Goal: Book appointment/travel/reservation

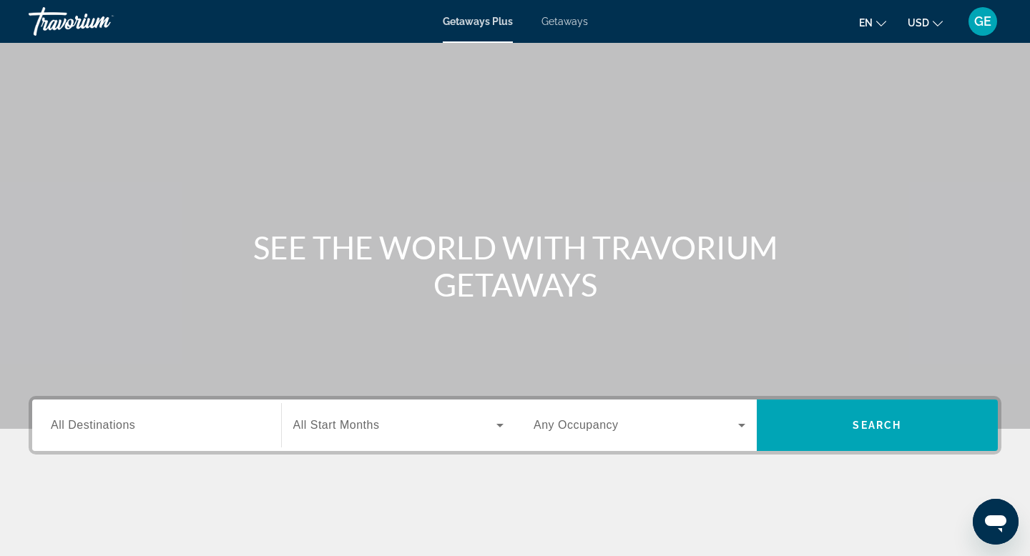
click at [915, 22] on span "USD" at bounding box center [917, 22] width 21 height 11
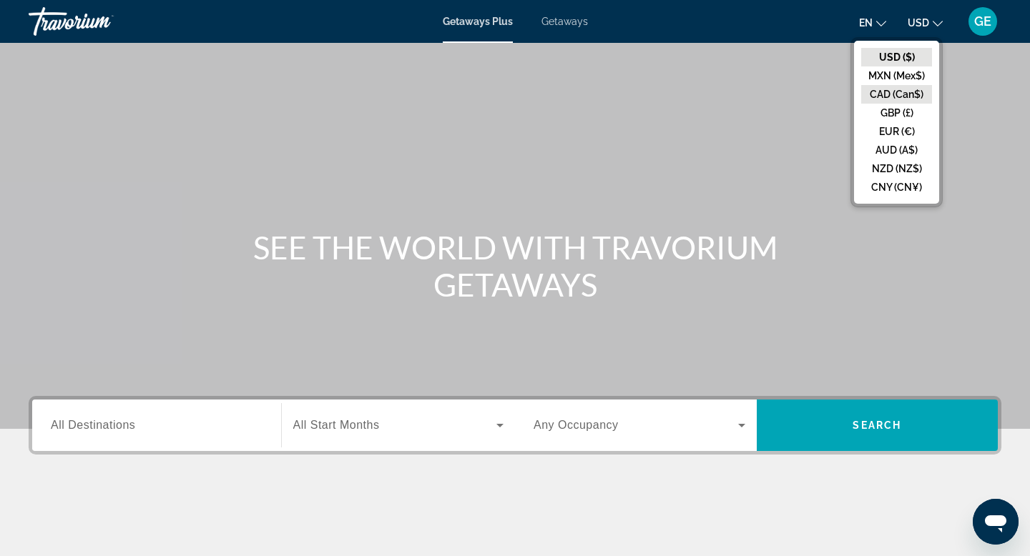
click at [902, 94] on button "CAD (Can$)" at bounding box center [896, 94] width 71 height 19
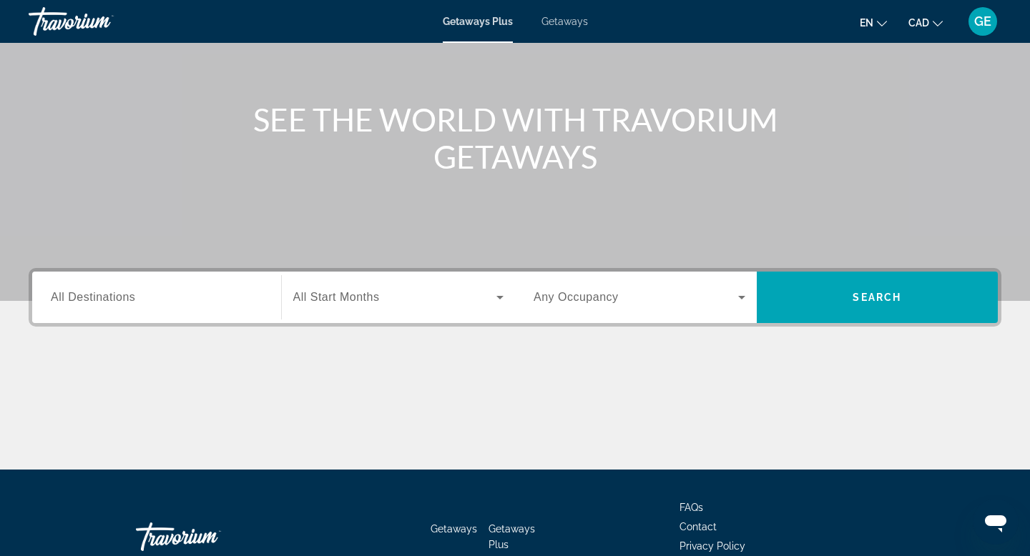
scroll to position [136, 0]
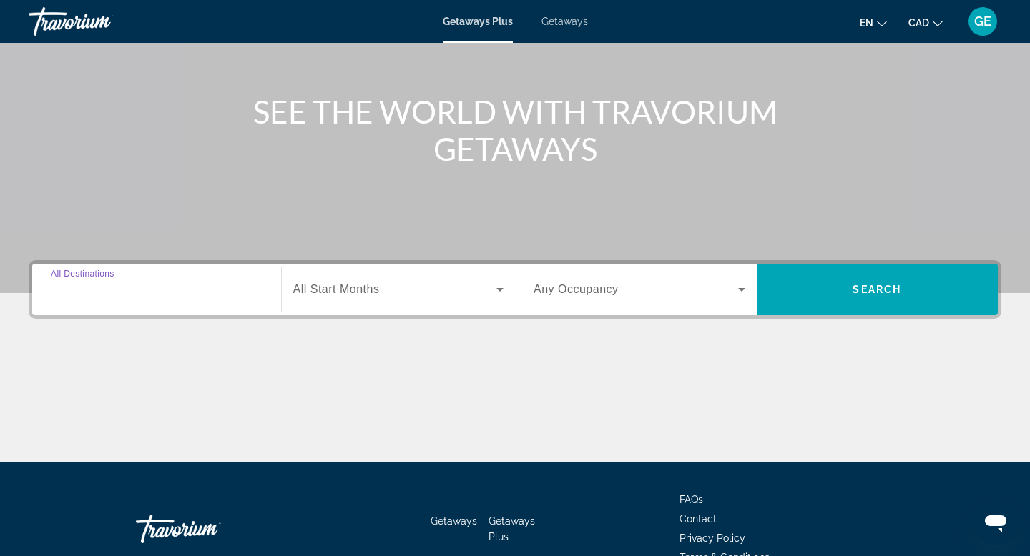
click at [182, 295] on input "Destination All Destinations" at bounding box center [157, 290] width 212 height 17
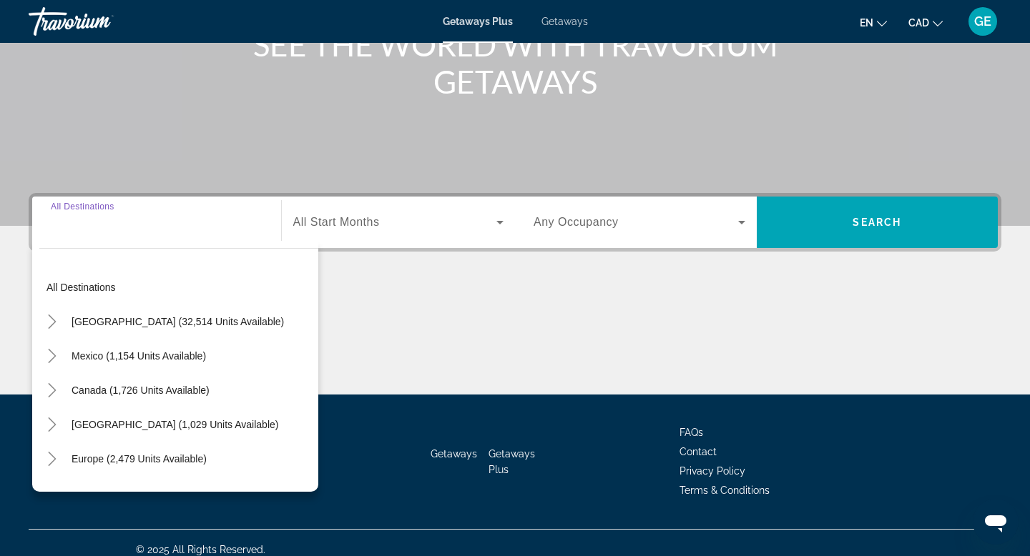
scroll to position [217, 0]
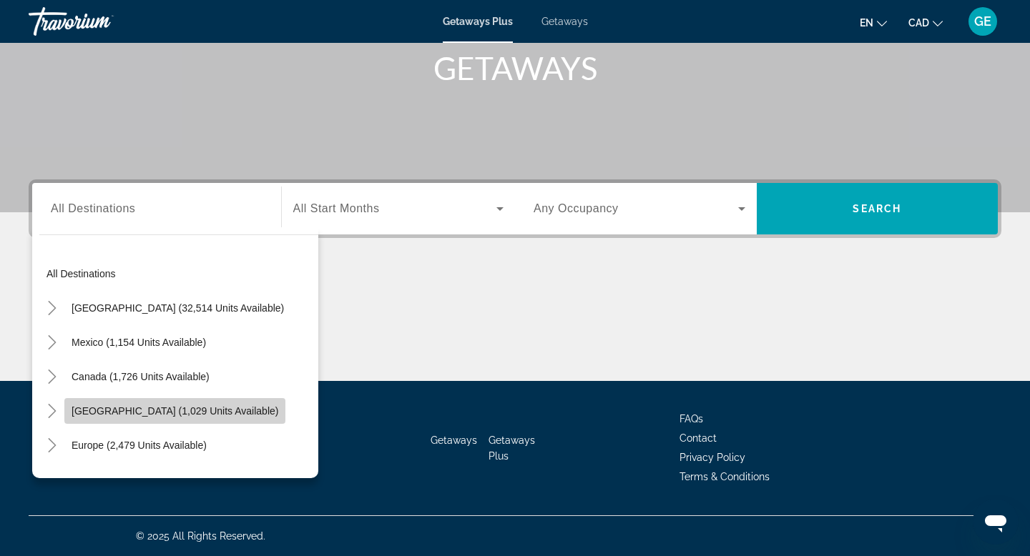
click at [177, 416] on span "[GEOGRAPHIC_DATA] (1,029 units available)" at bounding box center [175, 410] width 207 height 11
type input "**********"
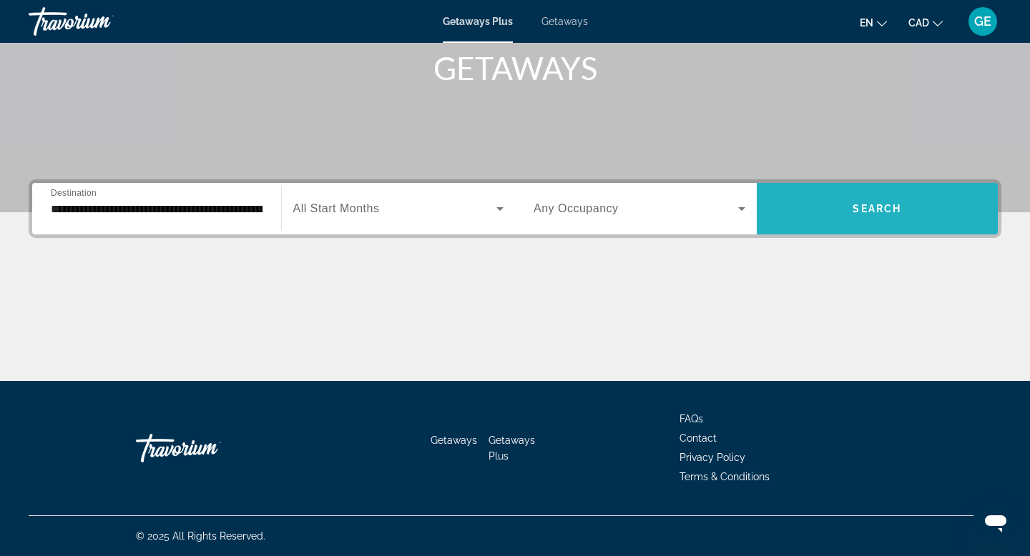
click at [890, 214] on span "Search" at bounding box center [876, 208] width 49 height 11
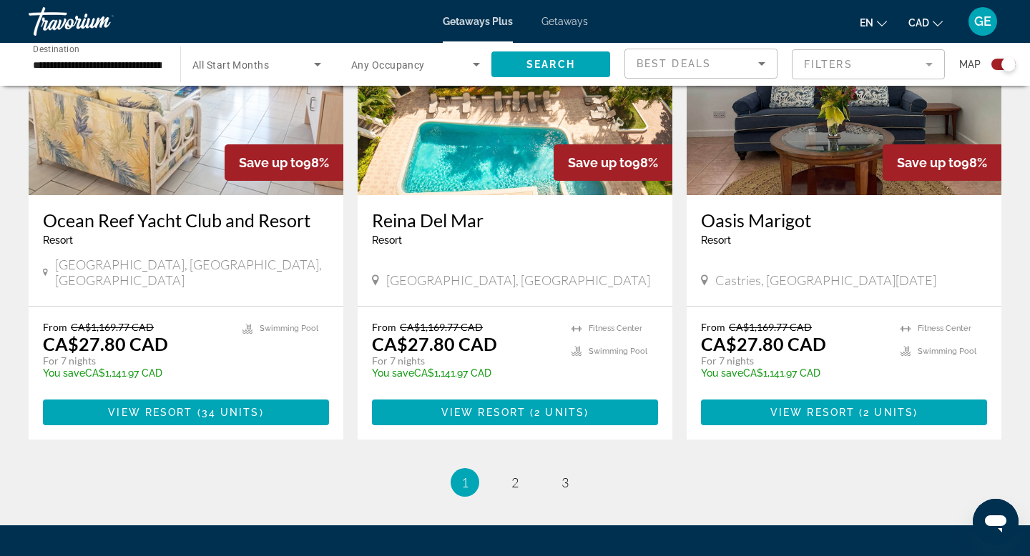
scroll to position [2200, 0]
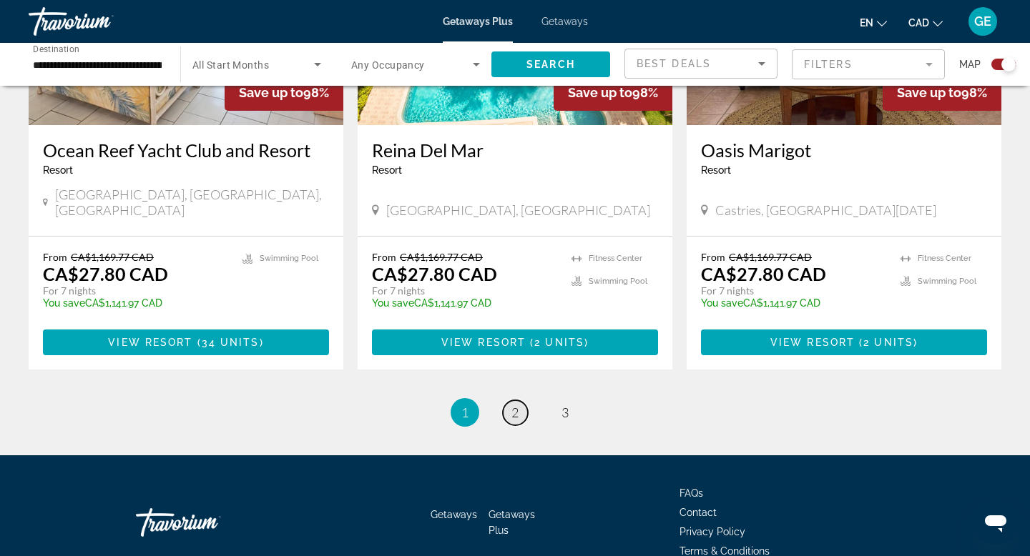
click at [510, 400] on link "page 2" at bounding box center [515, 412] width 25 height 25
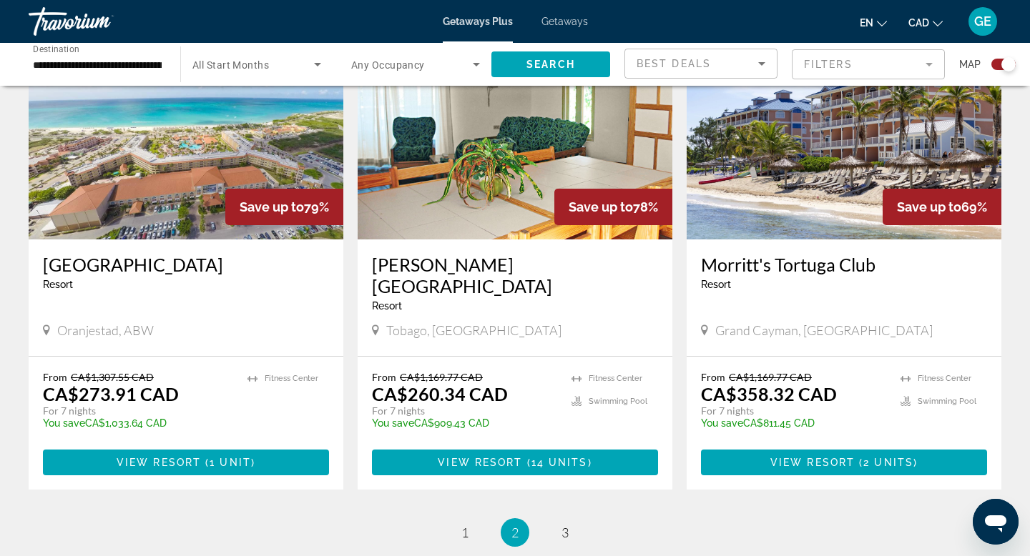
scroll to position [2137, 0]
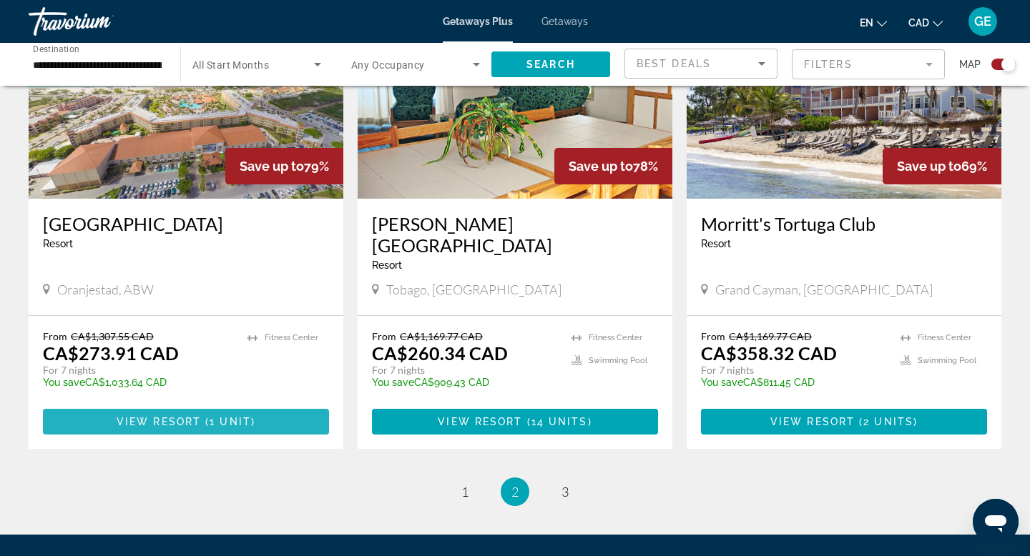
click at [196, 416] on span "View Resort" at bounding box center [159, 421] width 84 height 11
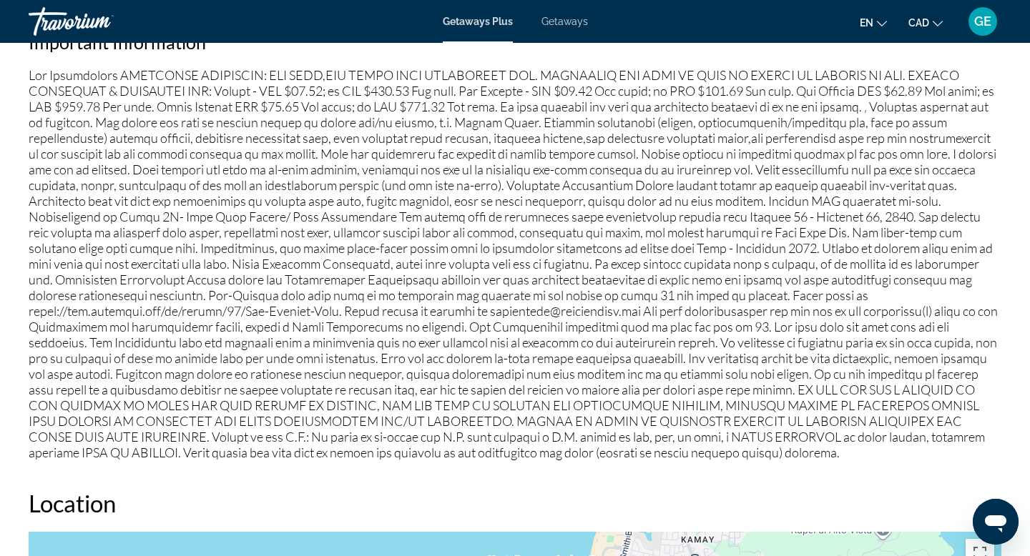
scroll to position [2697, 0]
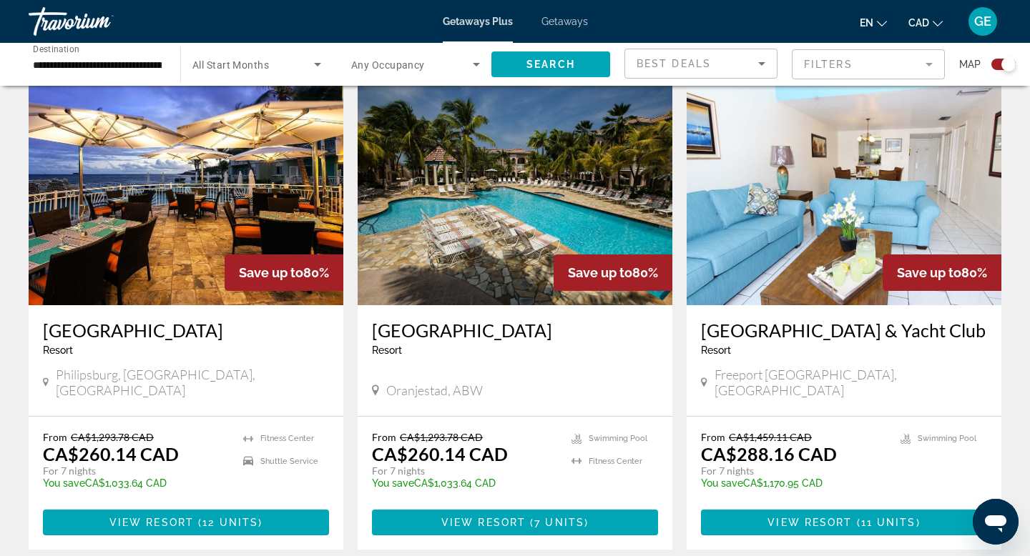
scroll to position [1025, 0]
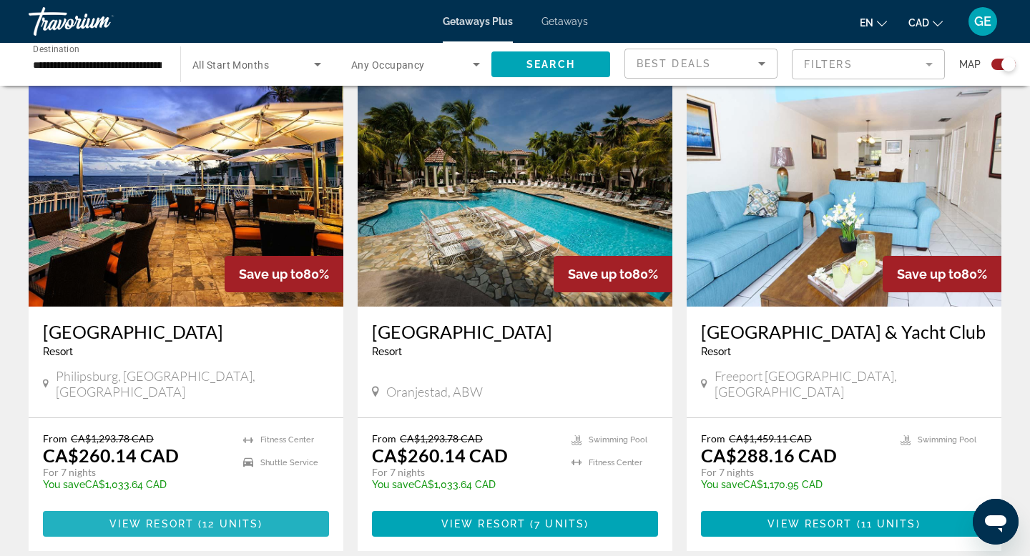
click at [137, 518] on span "View Resort" at bounding box center [151, 523] width 84 height 11
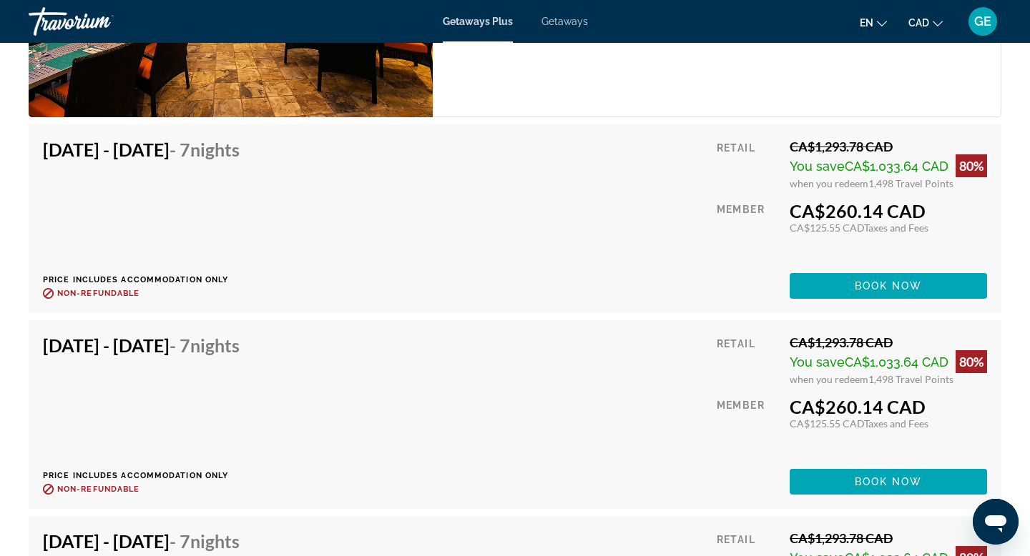
scroll to position [2431, 0]
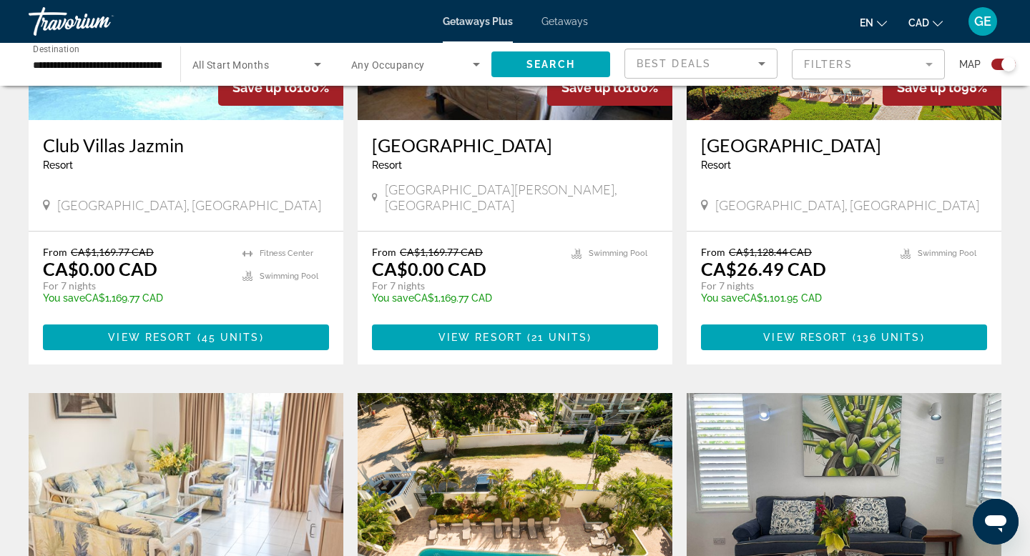
scroll to position [2200, 0]
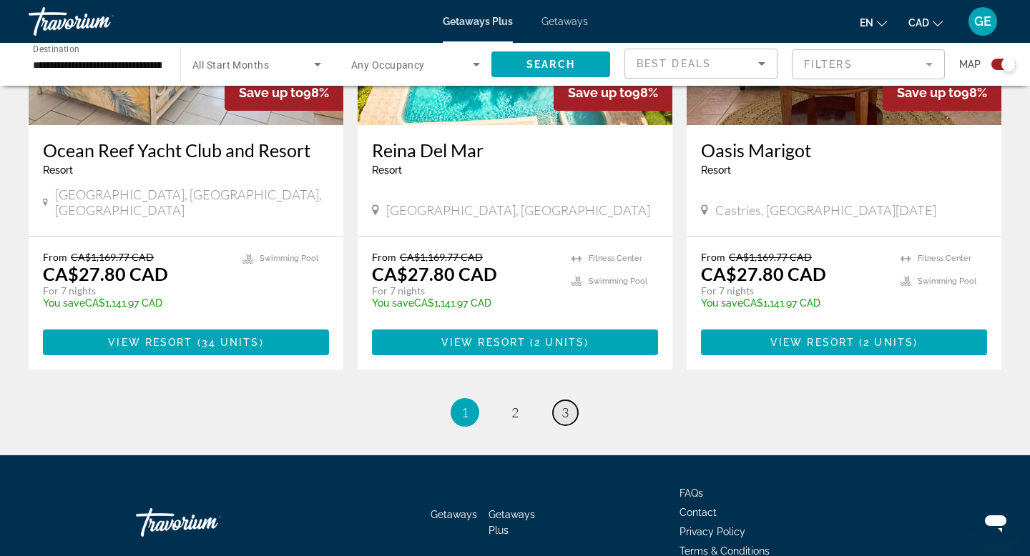
click at [567, 405] on span "3" at bounding box center [564, 413] width 7 height 16
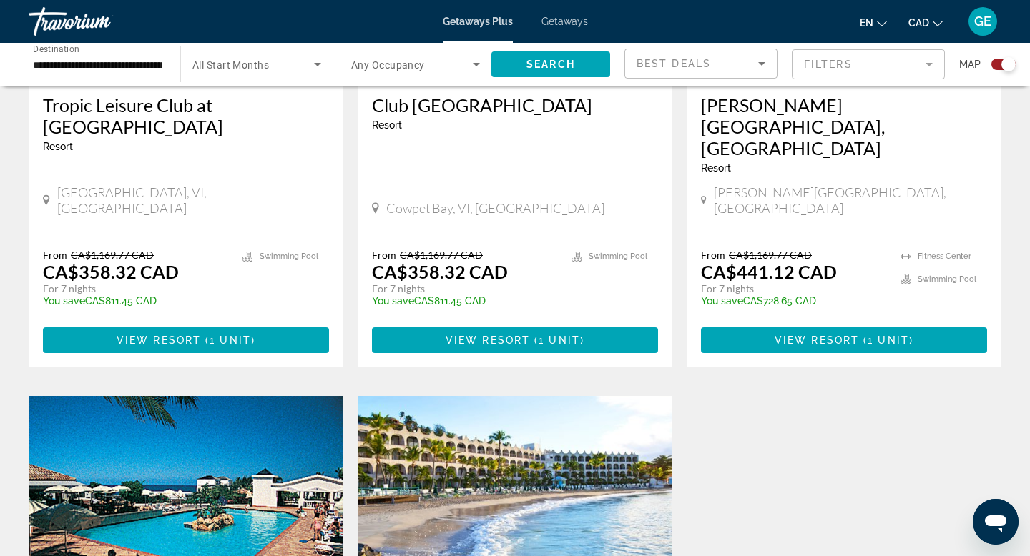
scroll to position [744, 0]
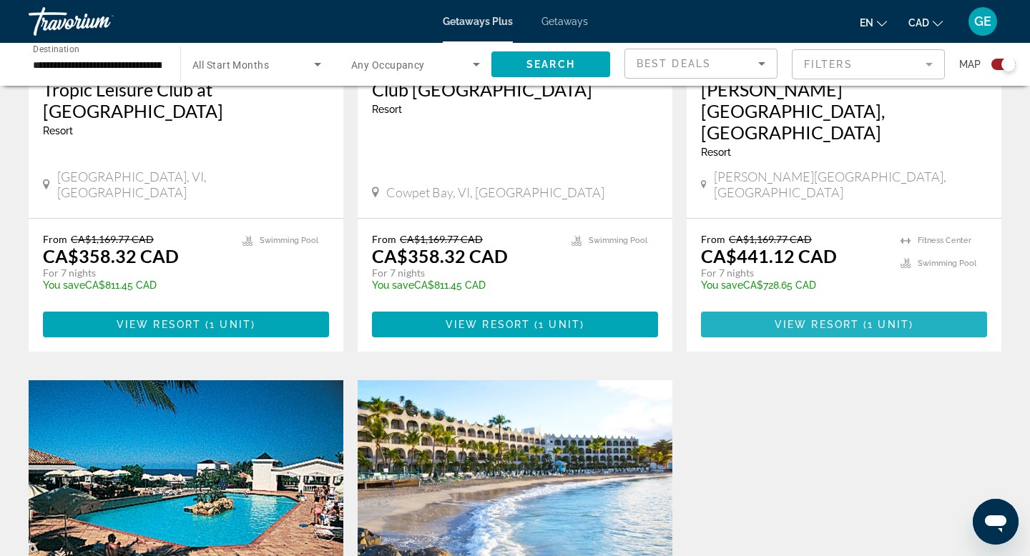
click at [864, 319] on span "( 1 unit )" at bounding box center [886, 324] width 54 height 11
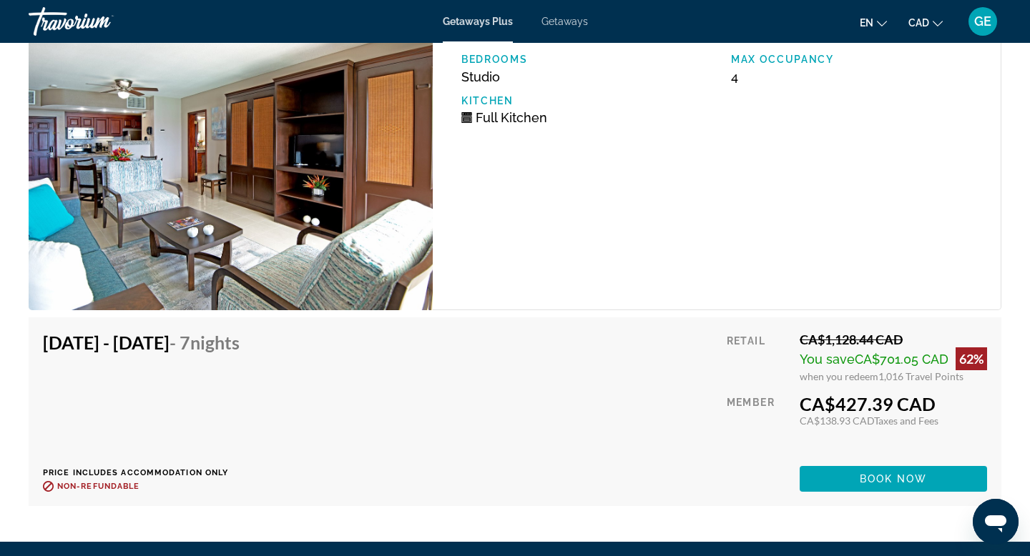
scroll to position [2530, 0]
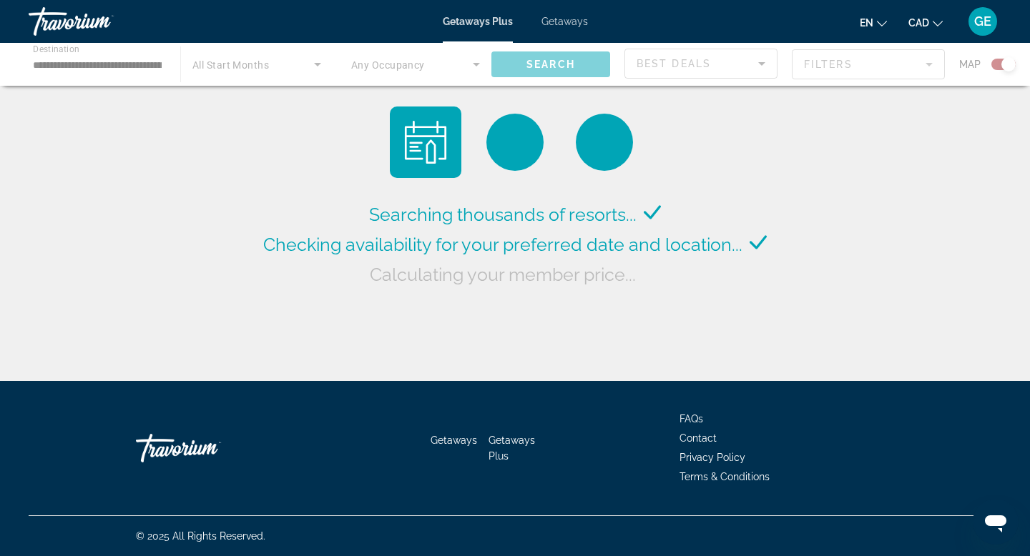
click at [561, 26] on span "Getaways" at bounding box center [564, 21] width 46 height 11
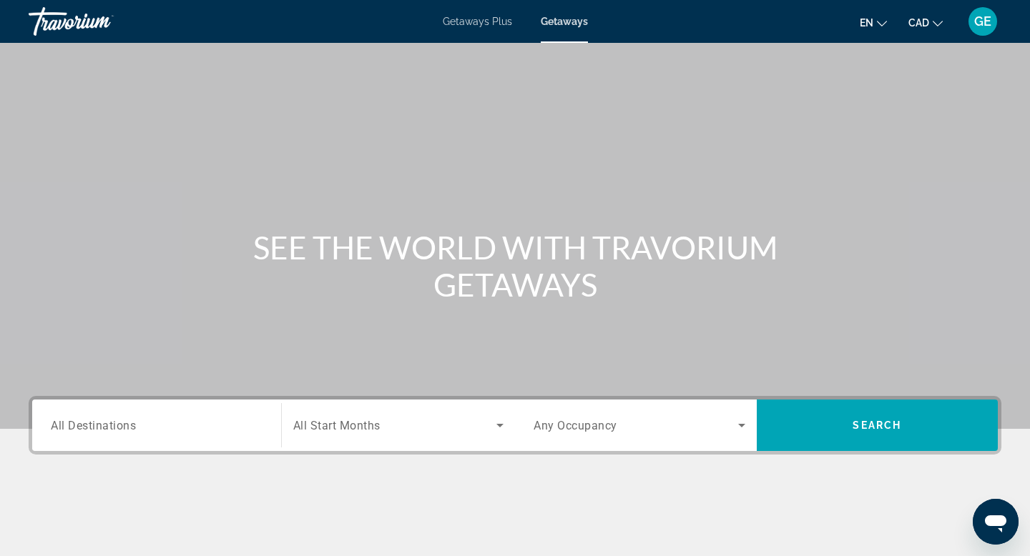
click at [187, 425] on input "Destination All Destinations" at bounding box center [157, 426] width 212 height 17
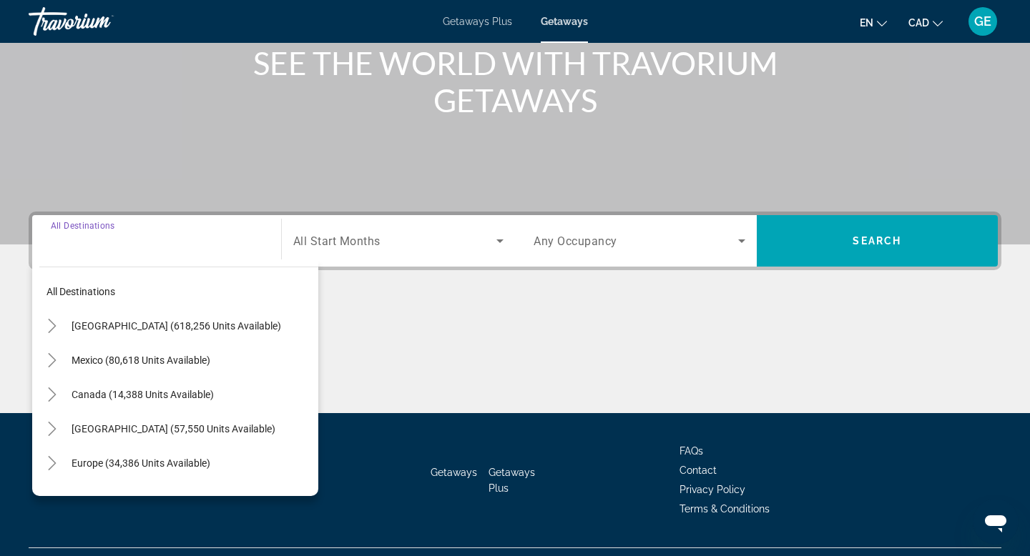
scroll to position [217, 0]
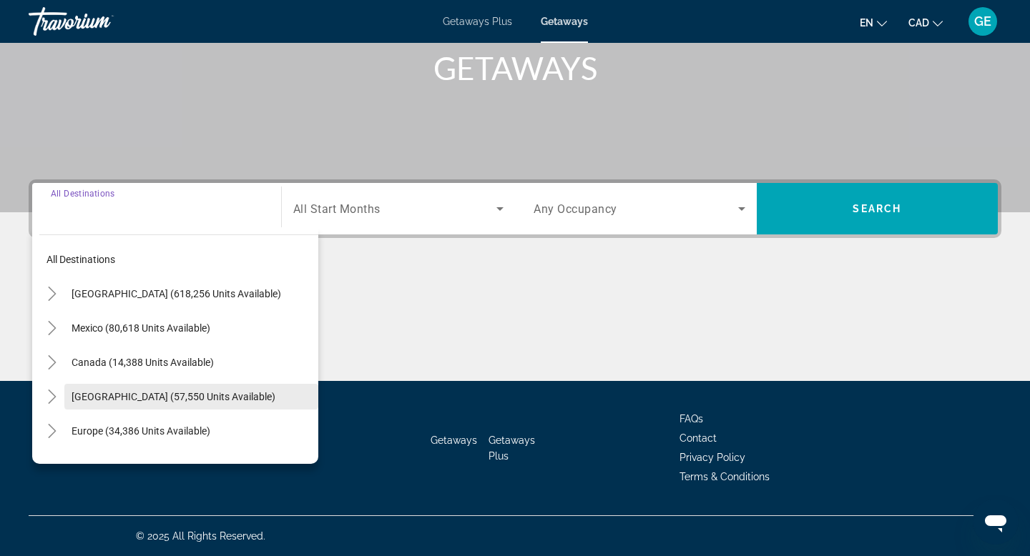
click at [205, 400] on span "[GEOGRAPHIC_DATA] (57,550 units available)" at bounding box center [174, 396] width 204 height 11
type input "**********"
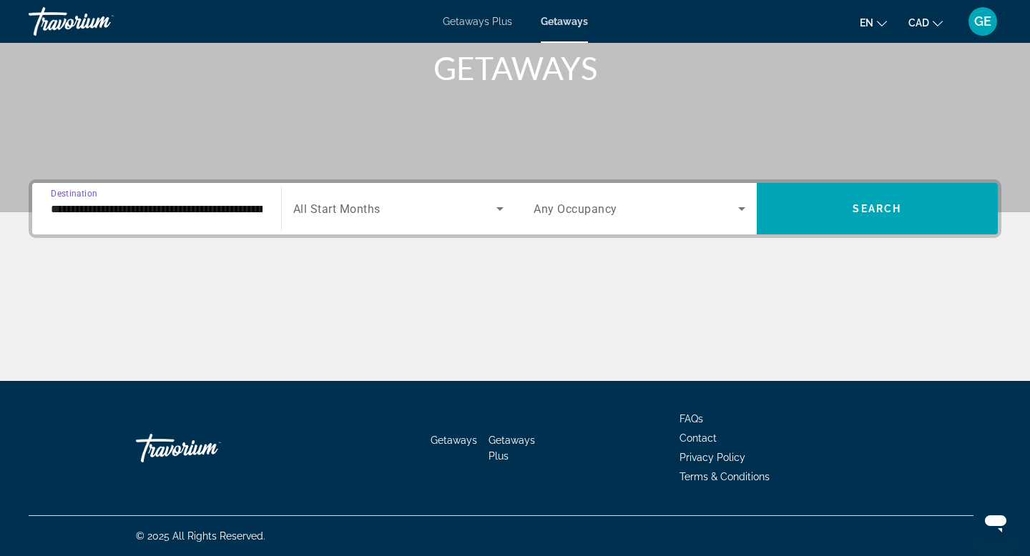
click at [794, 287] on div "Main content" at bounding box center [515, 327] width 972 height 107
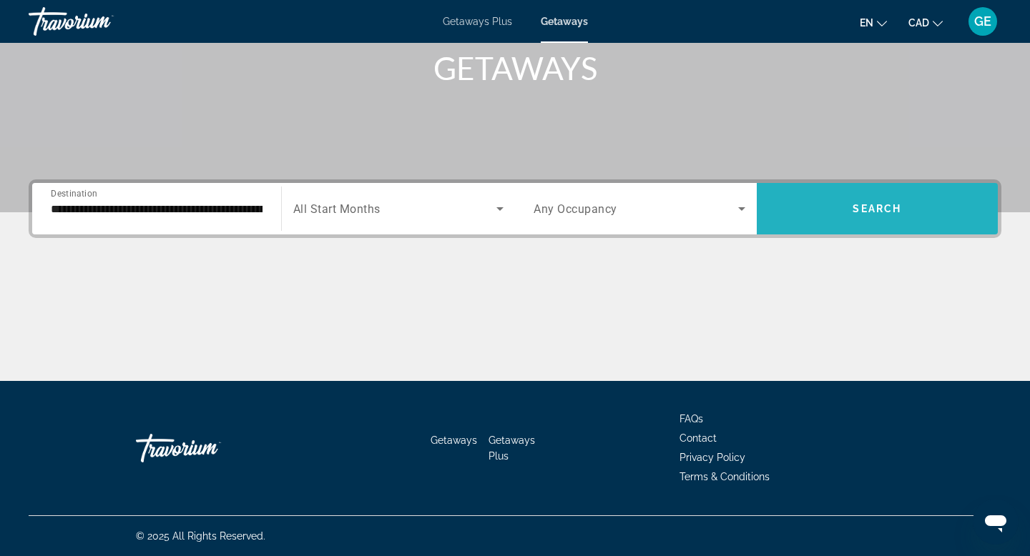
click at [854, 220] on span "Search widget" at bounding box center [878, 209] width 242 height 34
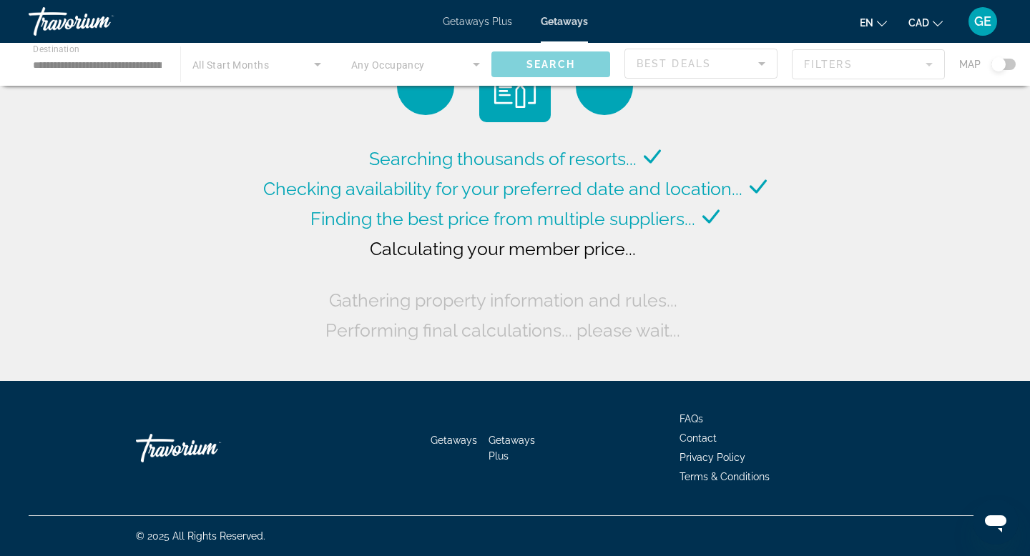
click at [854, 220] on div "Searching thousands of resorts... Checking availability for your preferred date…" at bounding box center [515, 194] width 1030 height 388
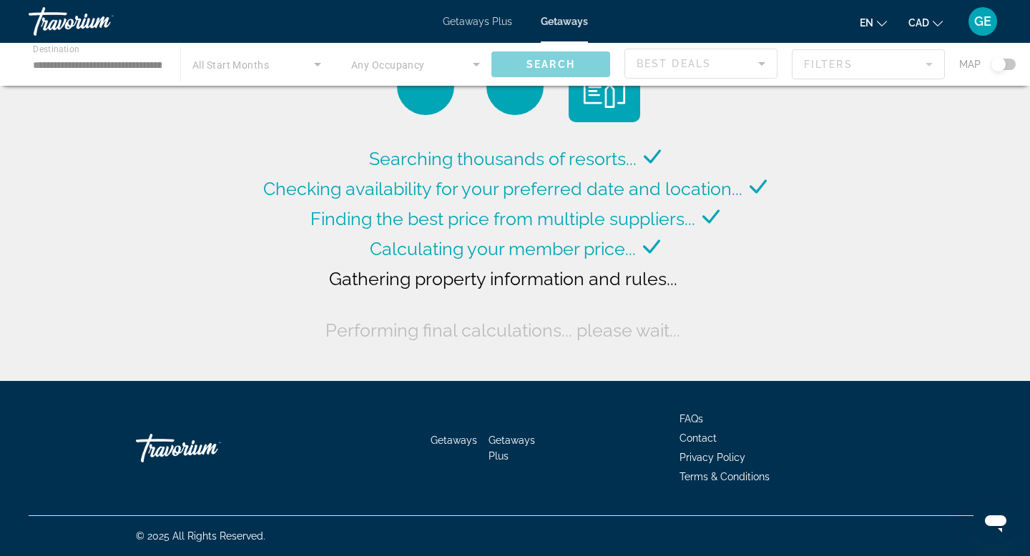
click at [854, 220] on div "Searching thousands of resorts... Checking availability for your preferred date…" at bounding box center [515, 194] width 1030 height 388
